Goal: Task Accomplishment & Management: Manage account settings

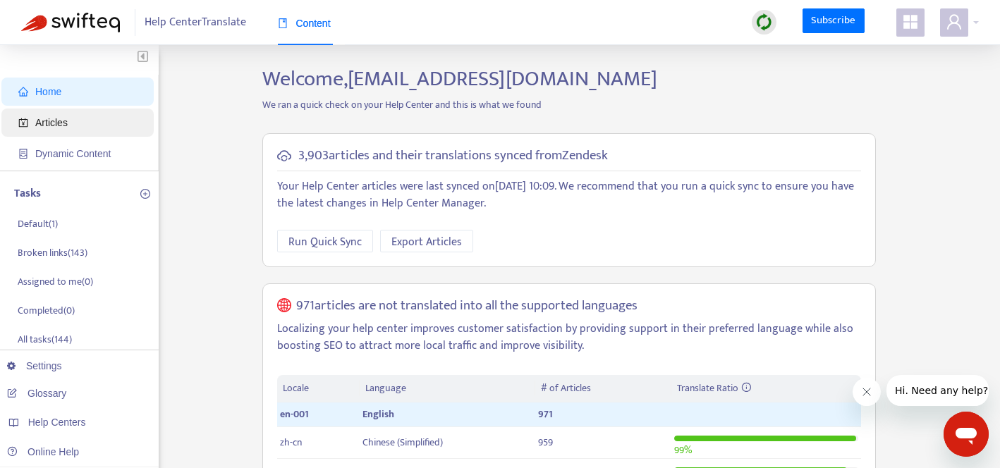
click at [59, 127] on span "Articles" at bounding box center [51, 122] width 32 height 11
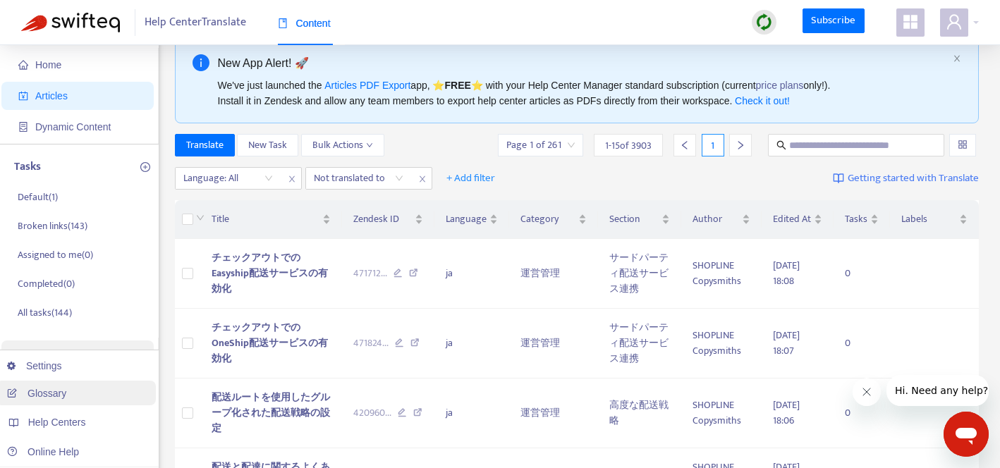
scroll to position [30, 0]
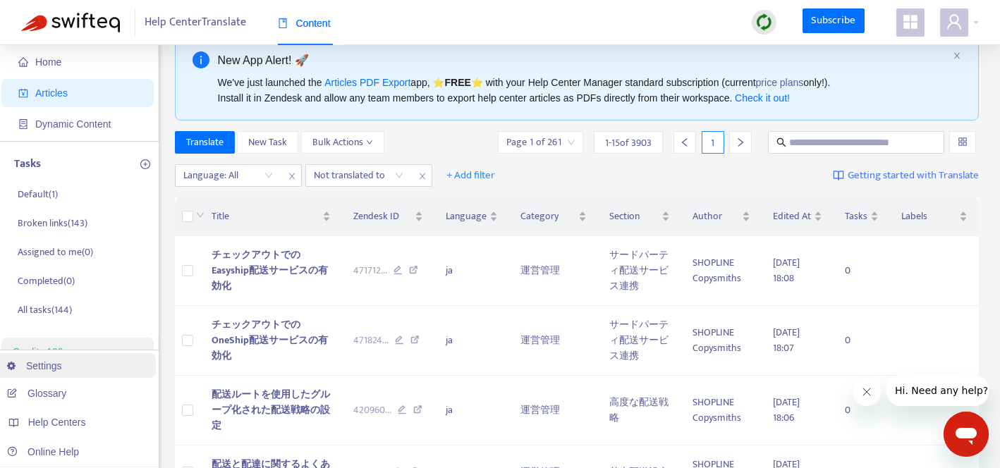
click at [49, 372] on link "Settings" at bounding box center [34, 365] width 55 height 11
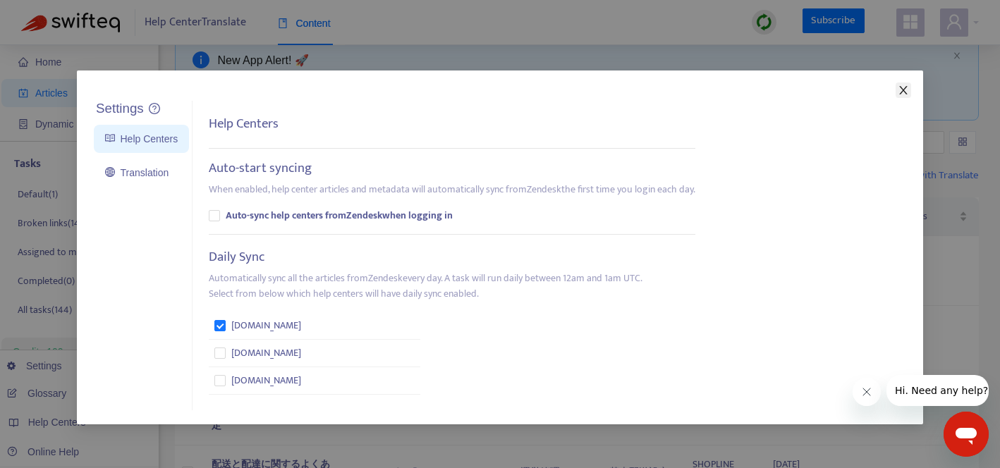
click at [896, 87] on span "Close" at bounding box center [904, 90] width 16 height 11
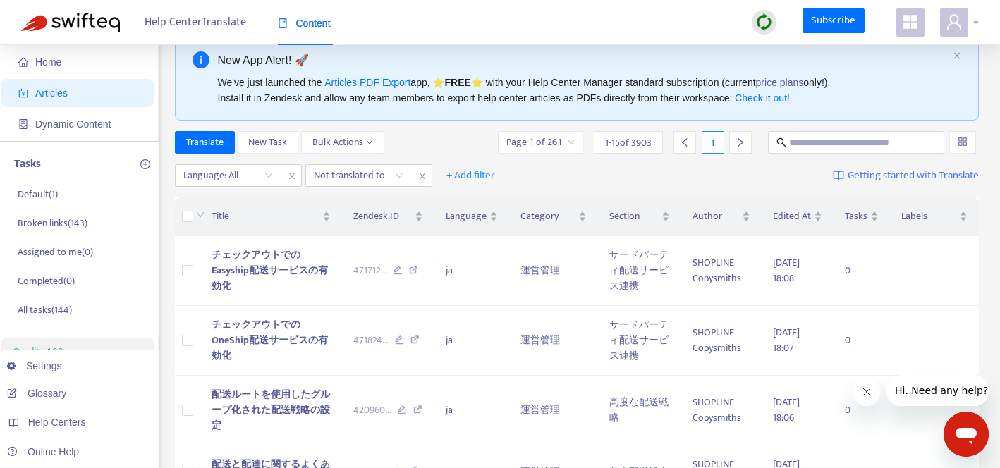
click at [958, 27] on icon "user" at bounding box center [954, 21] width 17 height 17
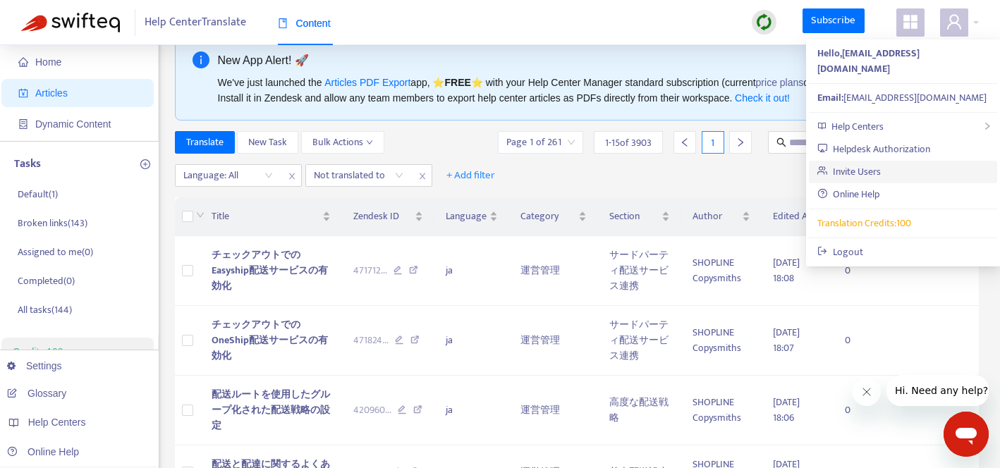
click at [881, 164] on link "Invite Users" at bounding box center [848, 172] width 63 height 16
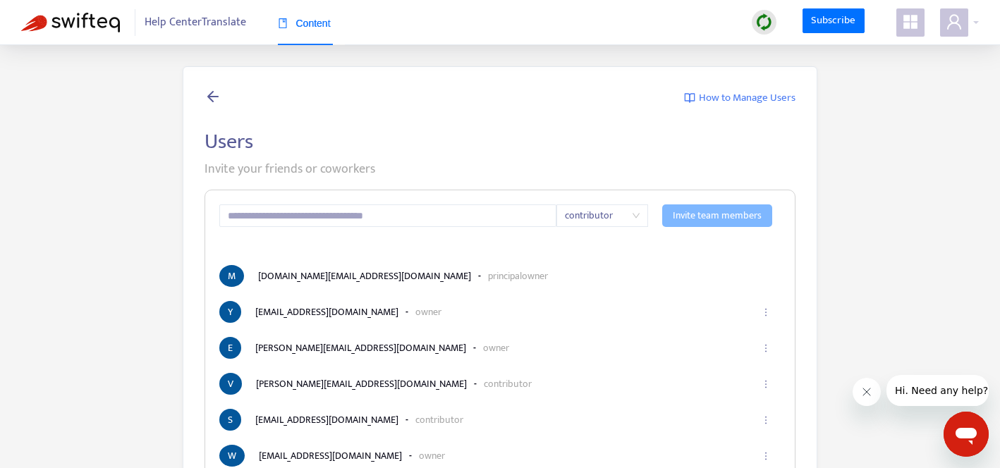
click at [213, 94] on icon at bounding box center [213, 96] width 17 height 18
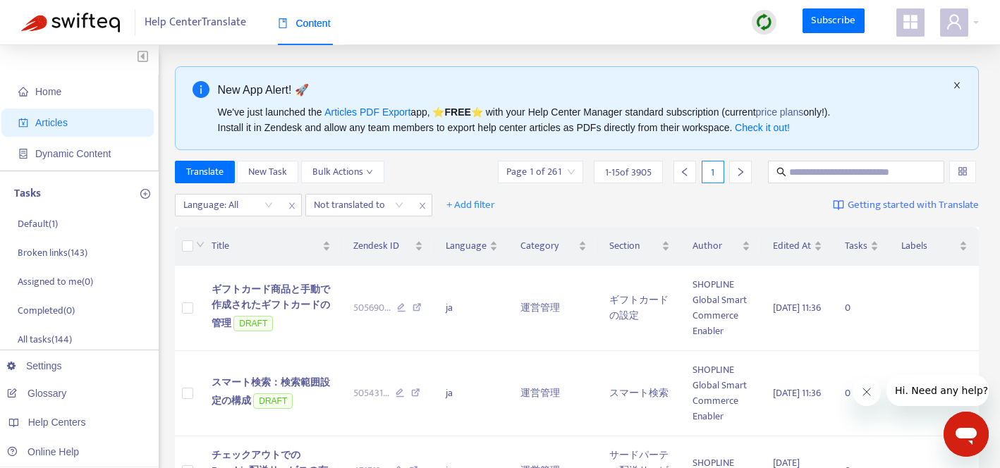
click at [953, 83] on icon "close" at bounding box center [957, 85] width 8 height 8
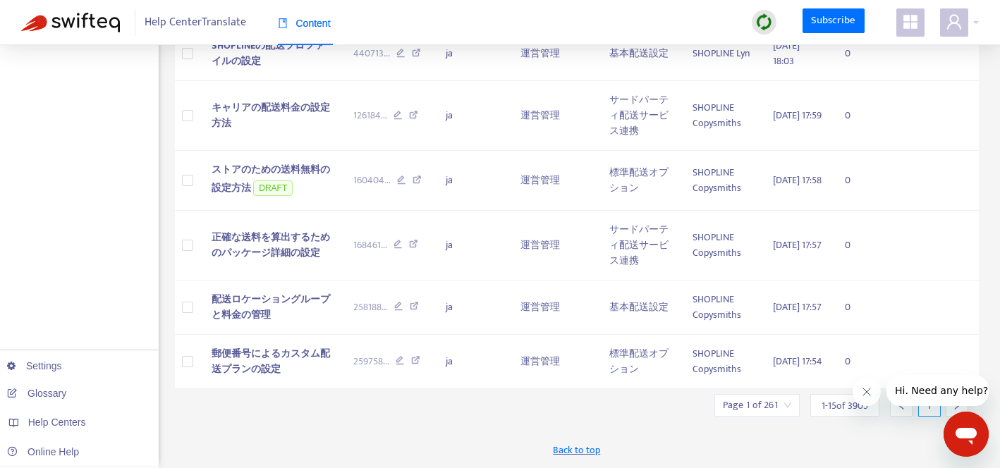
scroll to position [772, 0]
